Goal: Complete application form: Complete application form

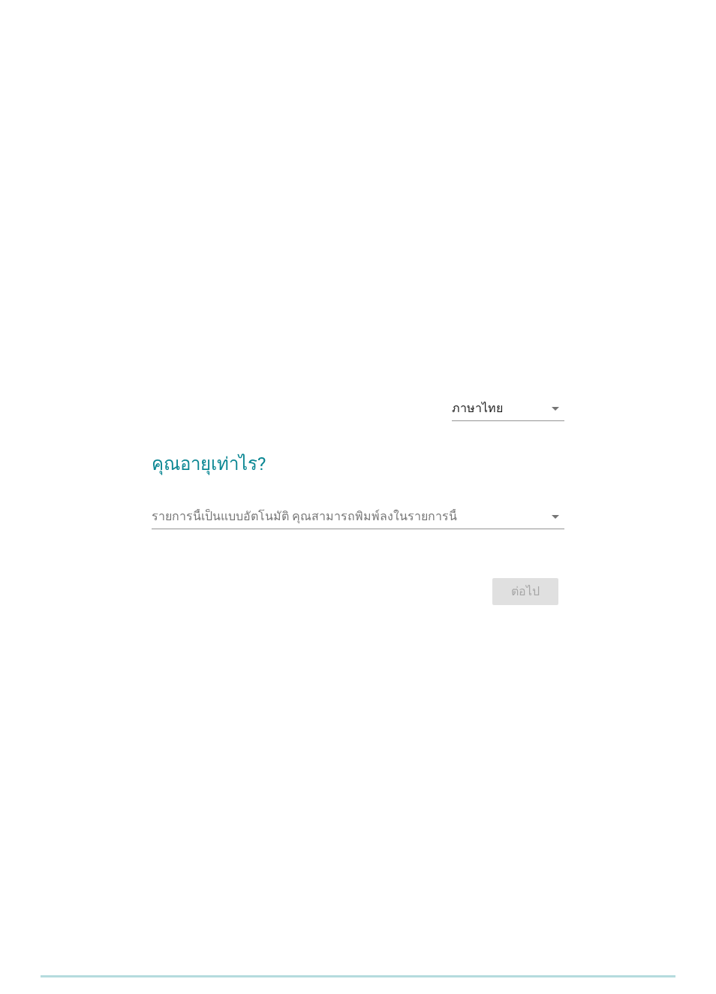
click at [448, 525] on input "รายการนี้เป็นแบบอัตโนมัติ คุณสามารถพิมพ์ลงในรายการนี้" at bounding box center [348, 516] width 393 height 24
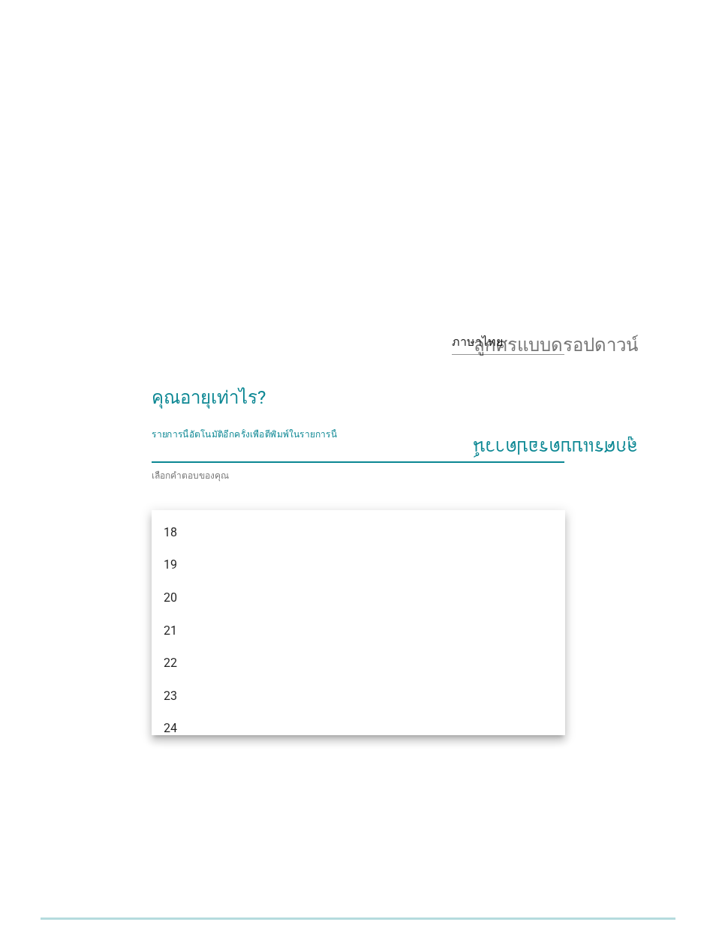
scroll to position [35, 0]
click at [449, 528] on div "18" at bounding box center [342, 533] width 357 height 18
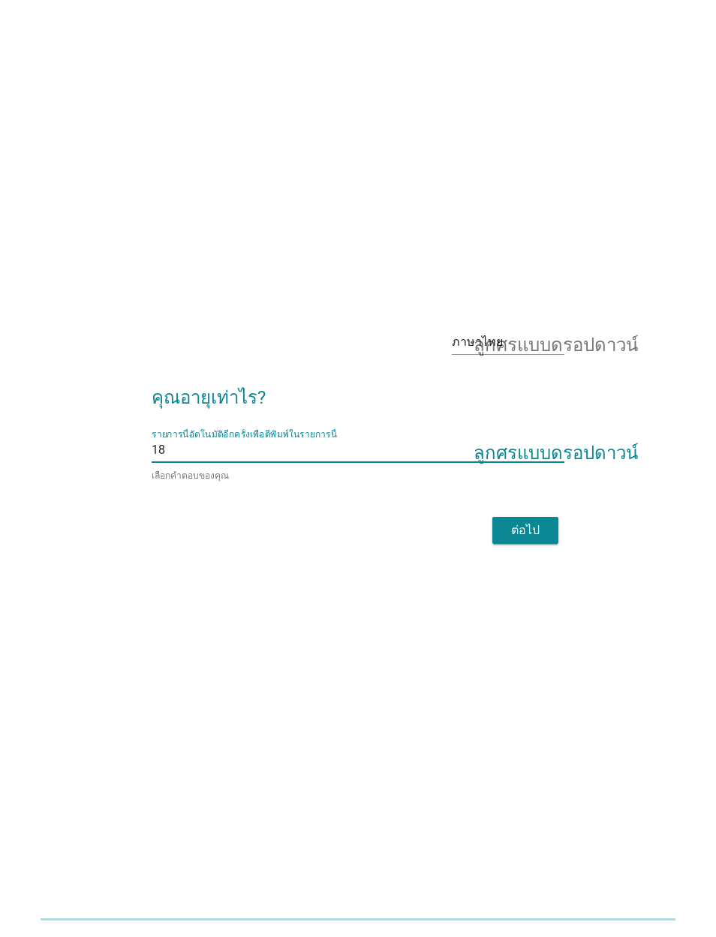
click at [533, 537] on font "ต่อไป" at bounding box center [525, 530] width 29 height 14
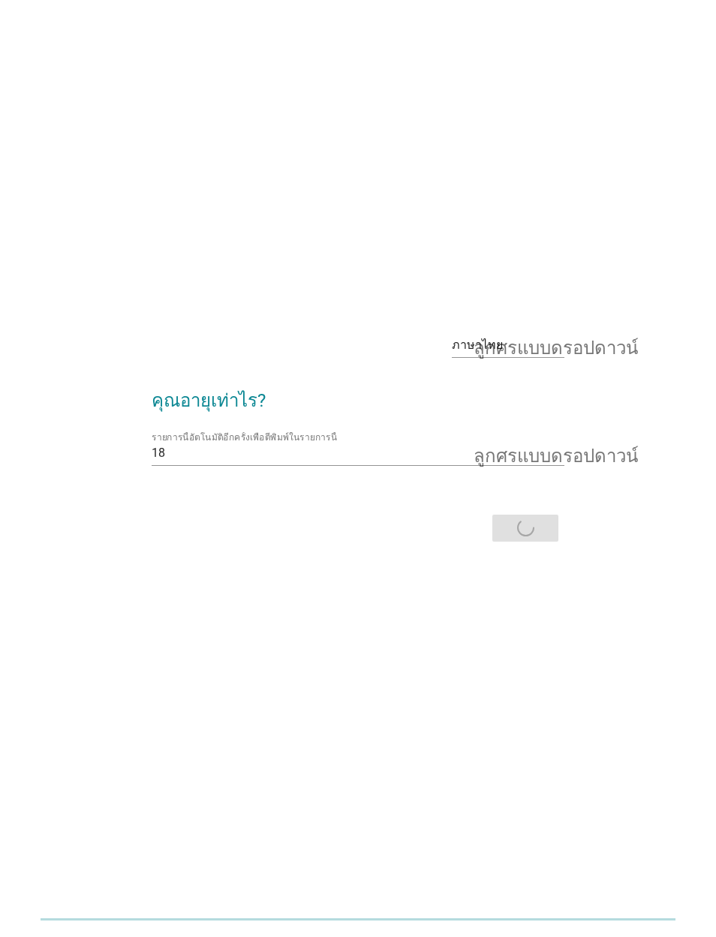
scroll to position [0, 0]
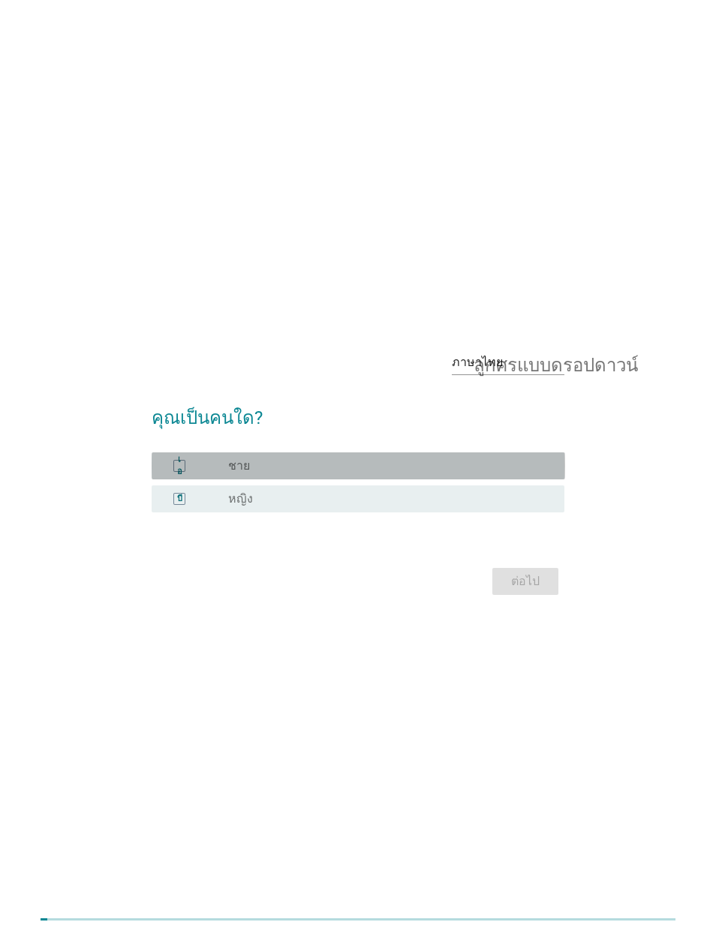
click at [516, 507] on div "ปุ่มวิทยุ[PERSON_NAME]เลือก หญิง" at bounding box center [384, 499] width 312 height 15
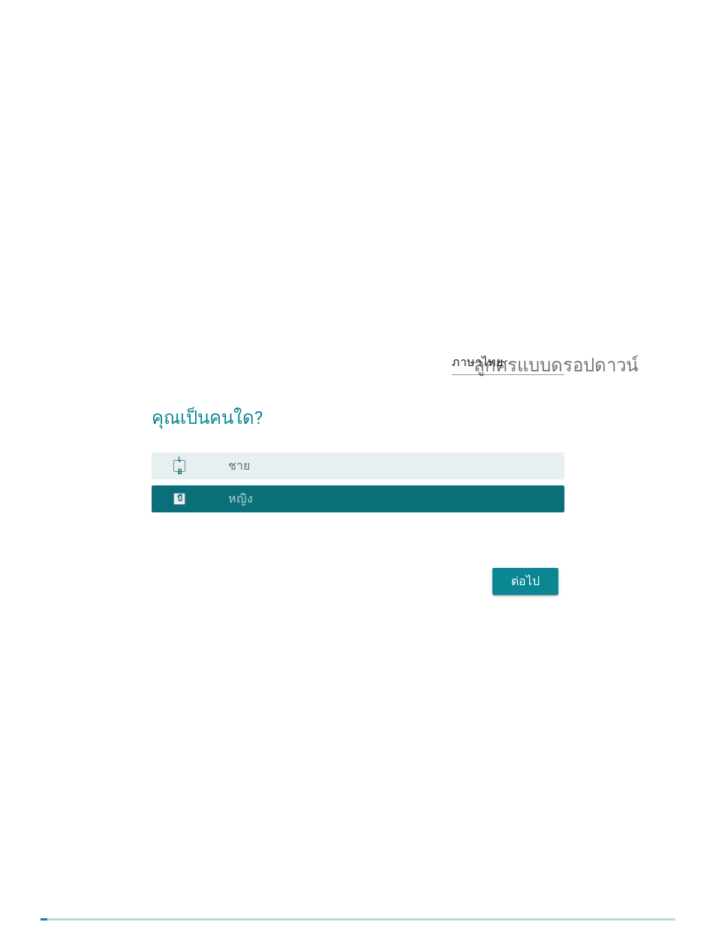
click at [534, 588] on font "ต่อไป" at bounding box center [525, 581] width 29 height 14
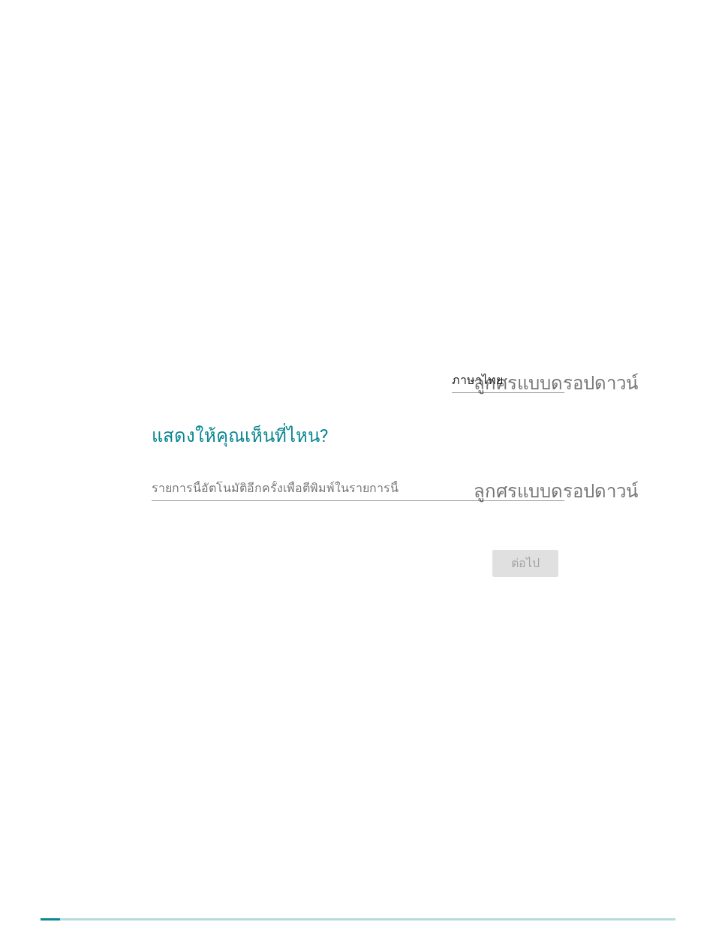
click at [432, 501] on input "รายการนี้อัตโนมัติอีกครั้งเพื่อตีพิมพ์ในรายการนี้" at bounding box center [348, 489] width 393 height 24
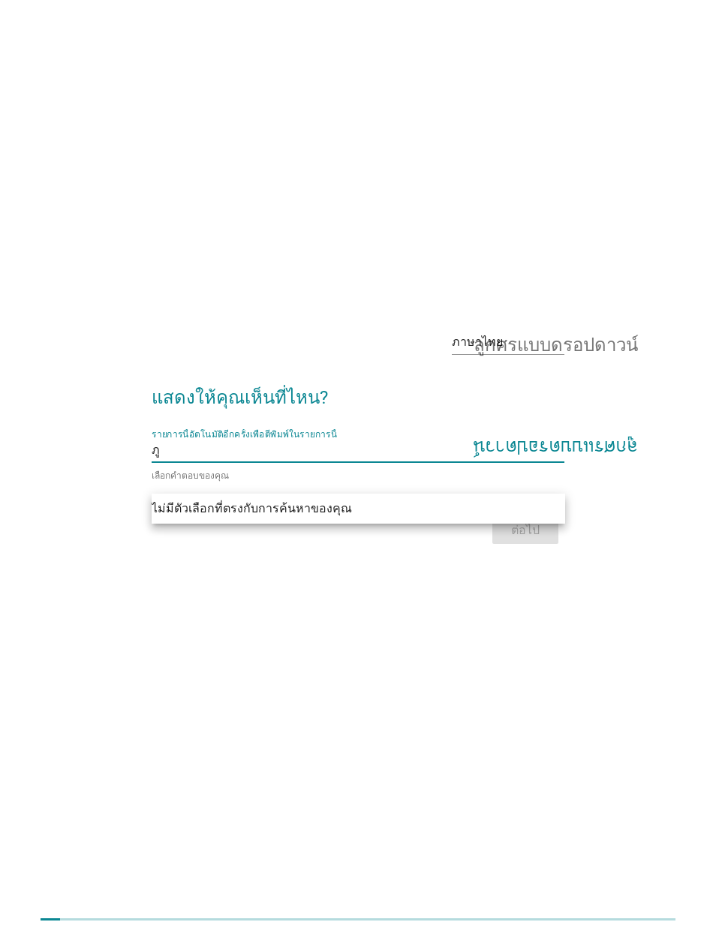
type input "ภ"
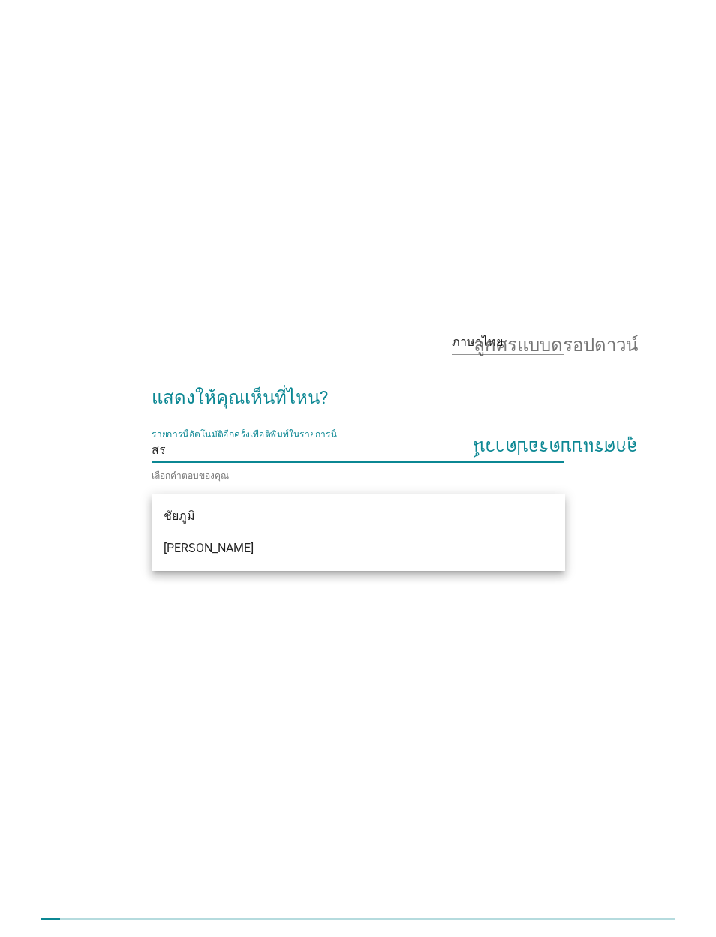
type input "ส"
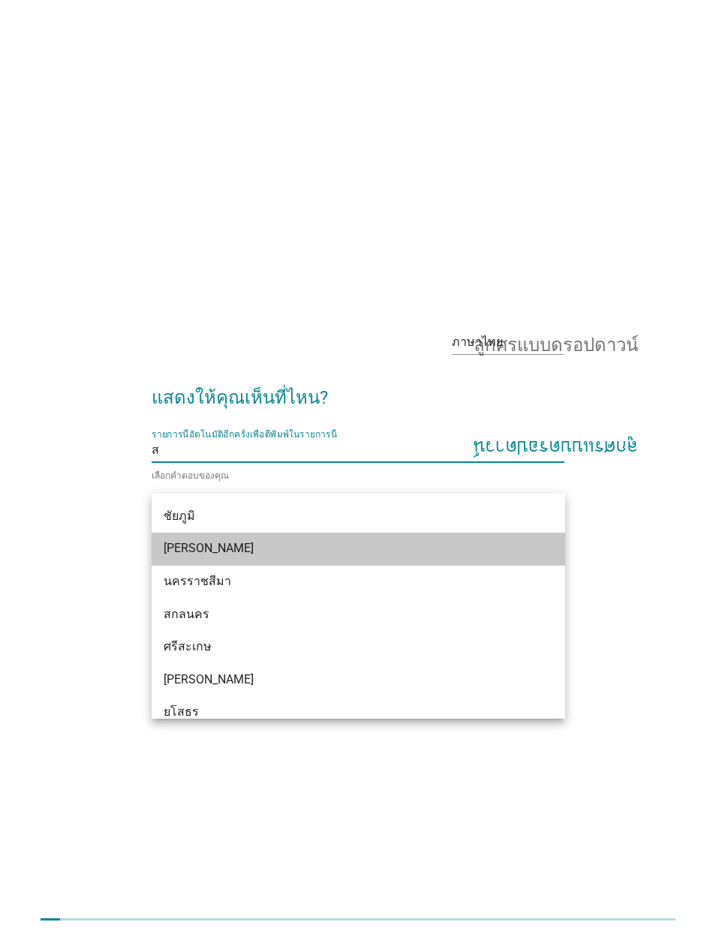
click at [408, 546] on div "[PERSON_NAME]" at bounding box center [342, 549] width 357 height 18
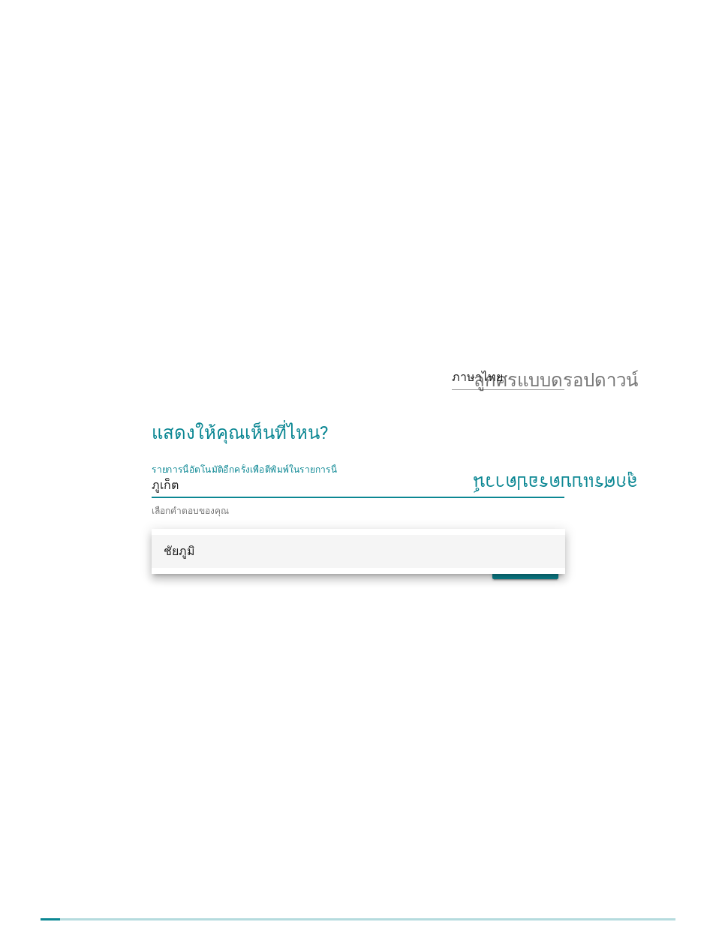
type input "ภูเก็"
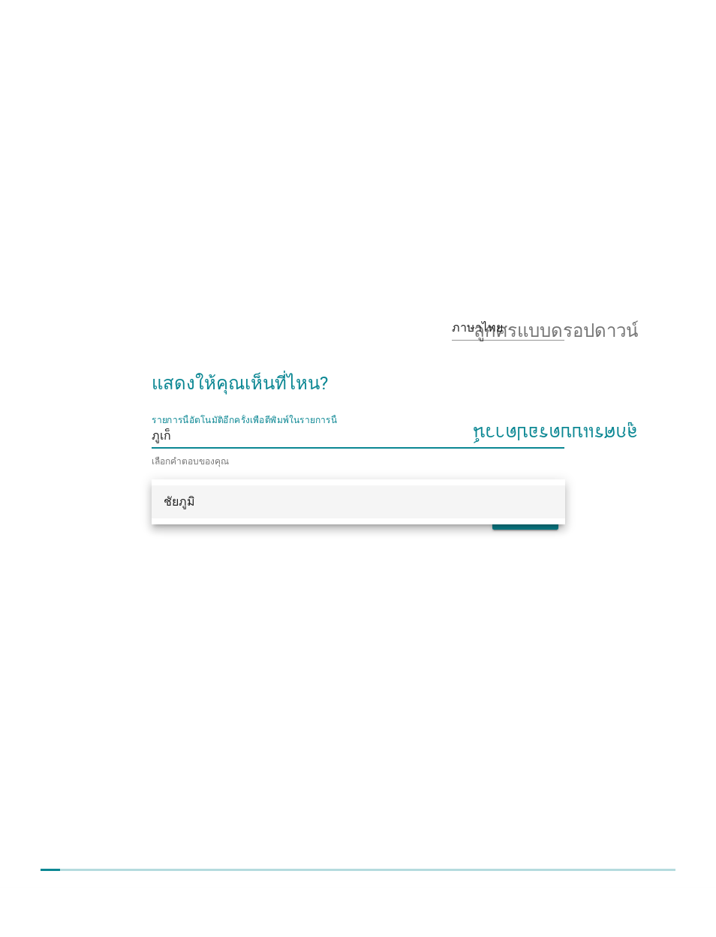
click at [585, 477] on font "ลูกศรแบบดรอปดาวน์" at bounding box center [556, 486] width 164 height 18
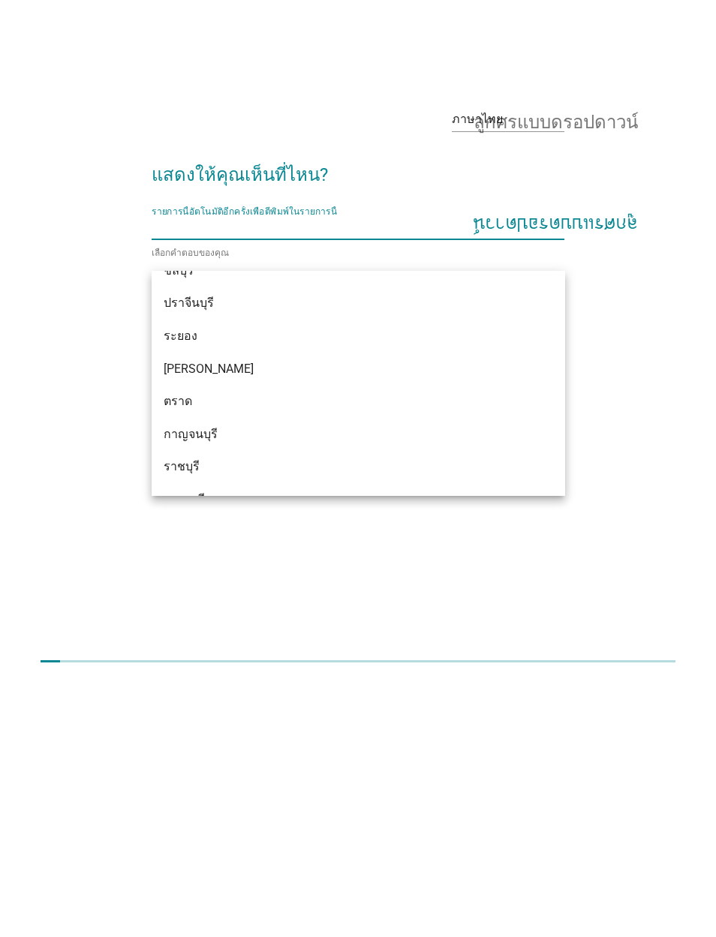
scroll to position [1793, 0]
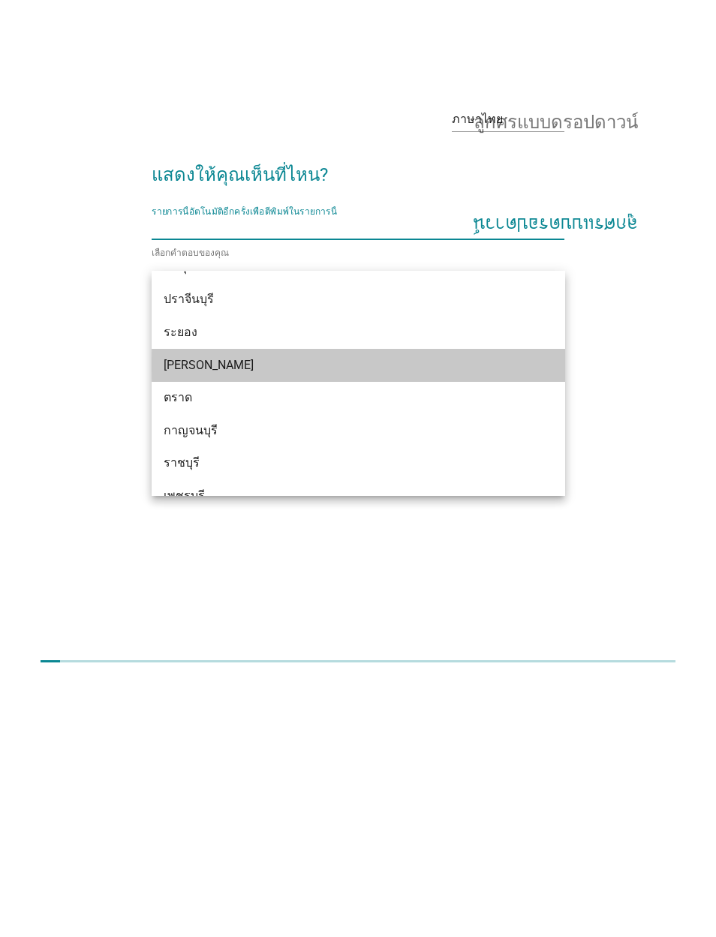
click at [445, 607] on div "[PERSON_NAME]" at bounding box center [359, 623] width 414 height 33
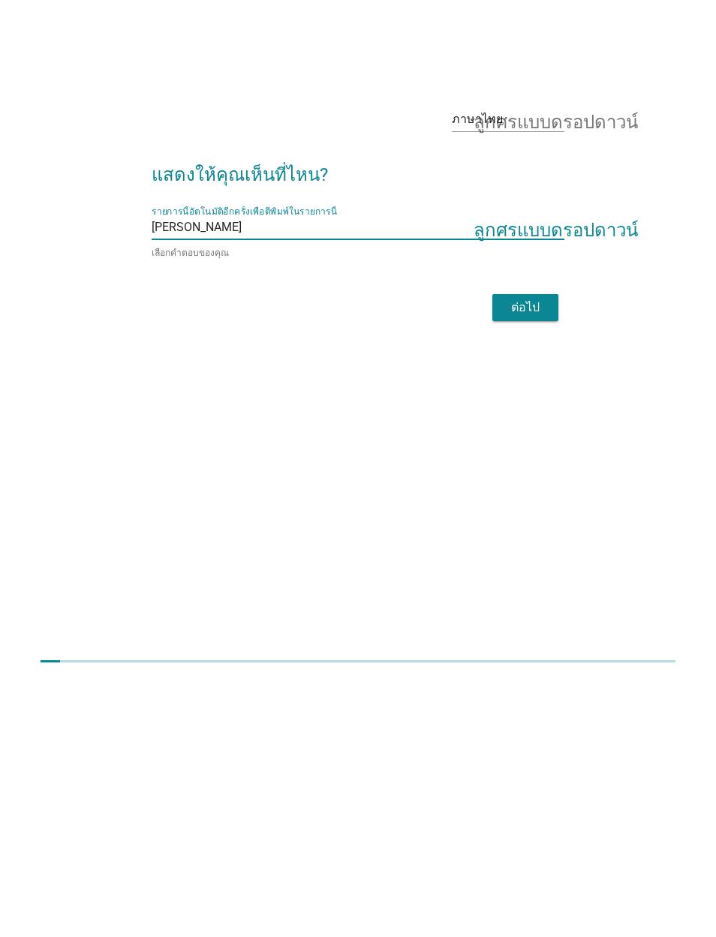
click at [532, 558] on font "ต่อไป" at bounding box center [525, 565] width 29 height 14
